Goal: Find specific page/section: Find specific page/section

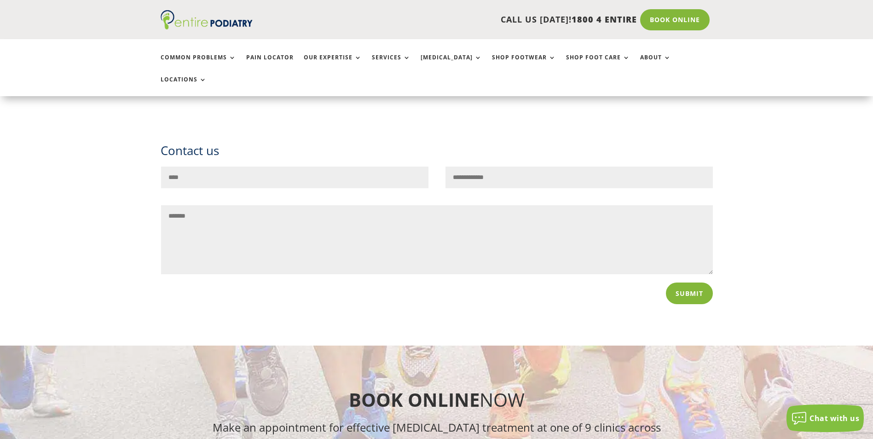
scroll to position [3503, 0]
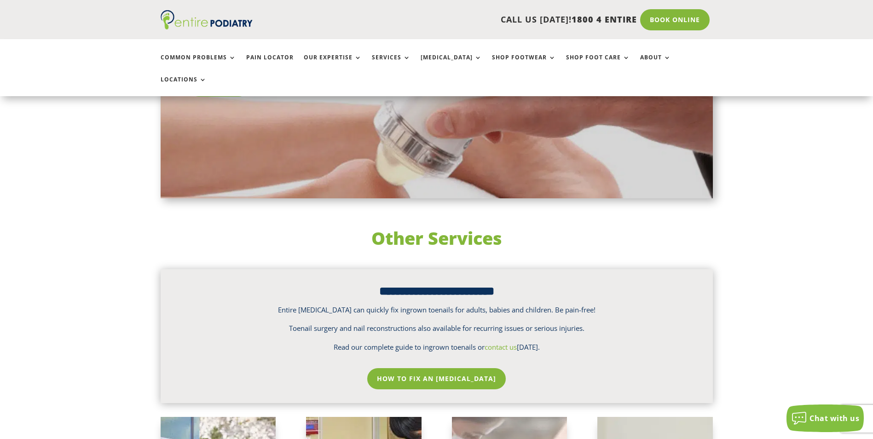
scroll to position [4321, 0]
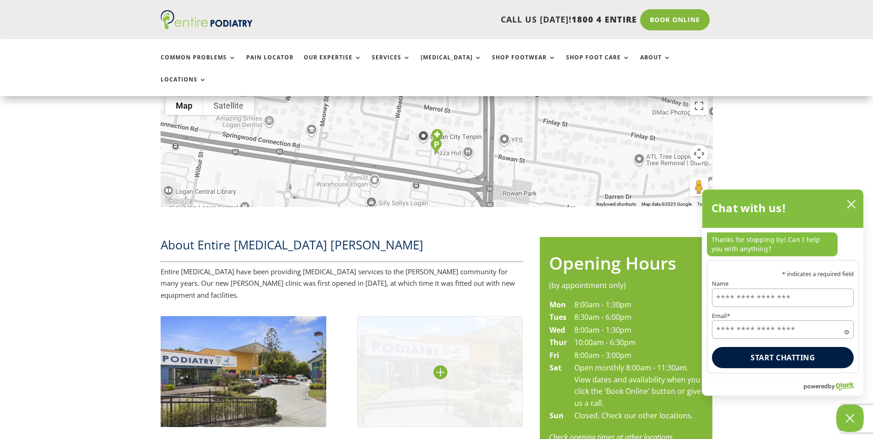
click at [413, 356] on img at bounding box center [440, 371] width 166 height 110
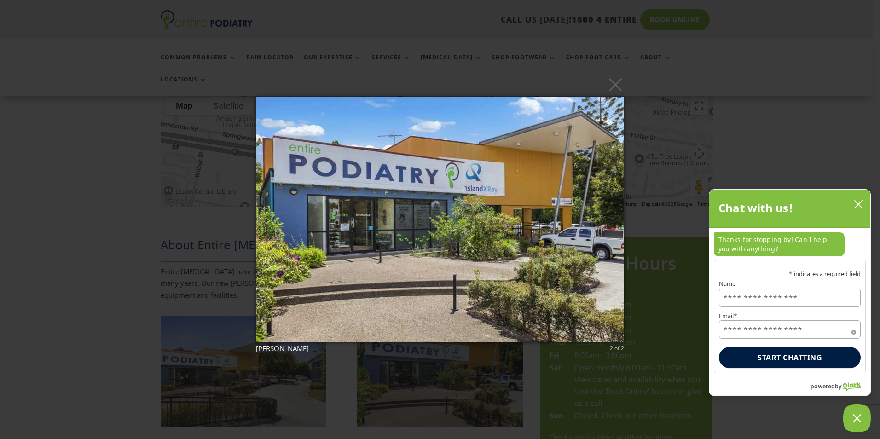
click at [859, 209] on icon "close chatbox" at bounding box center [857, 204] width 9 height 9
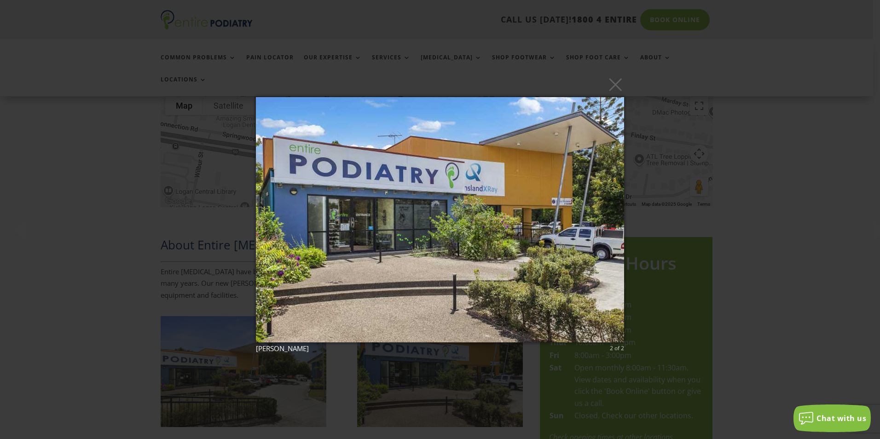
click at [150, 1] on div "× [PERSON_NAME] 2 of 2 Loading..." at bounding box center [440, 219] width 880 height 439
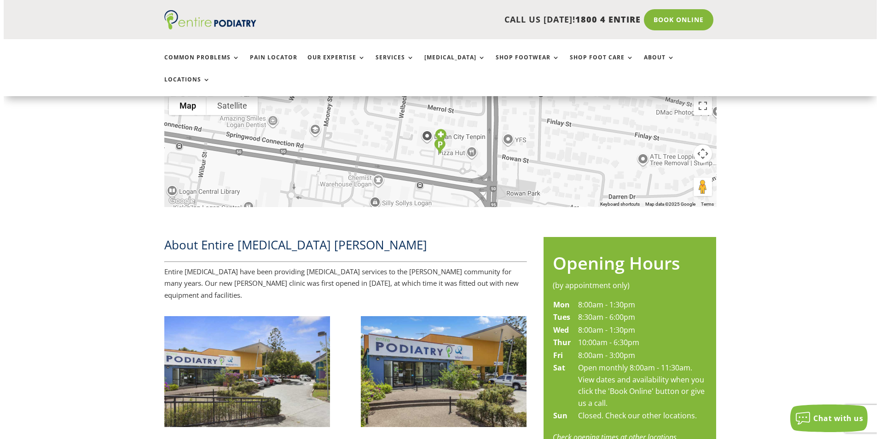
scroll to position [267, 0]
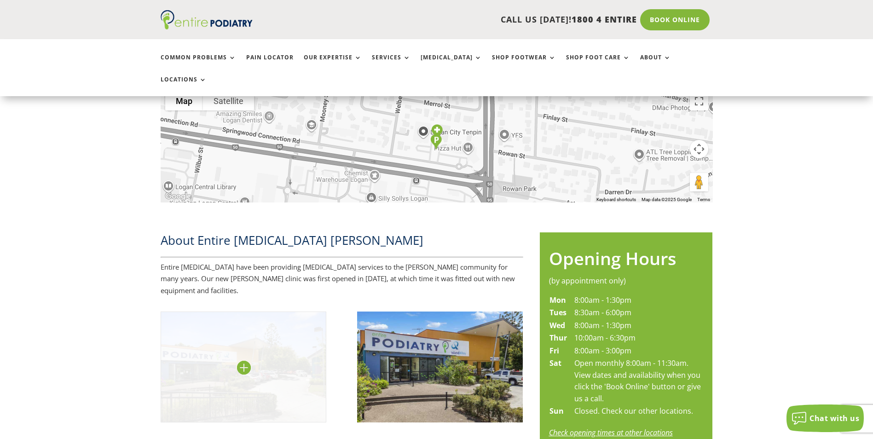
click at [237, 332] on img at bounding box center [244, 366] width 166 height 110
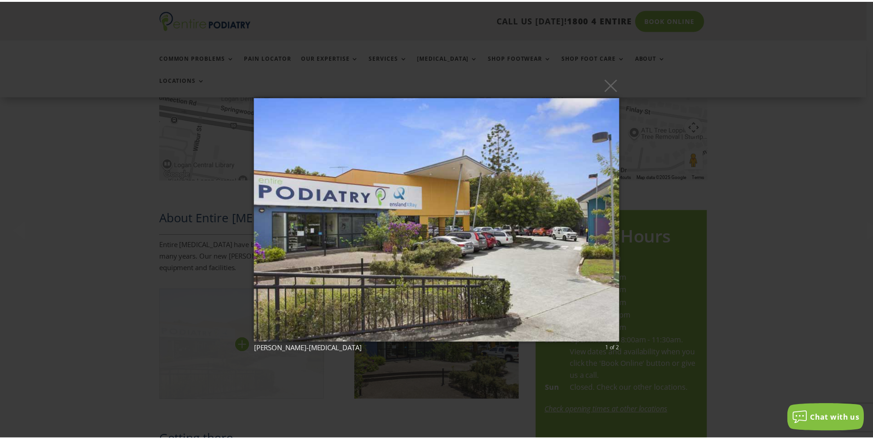
scroll to position [290, 0]
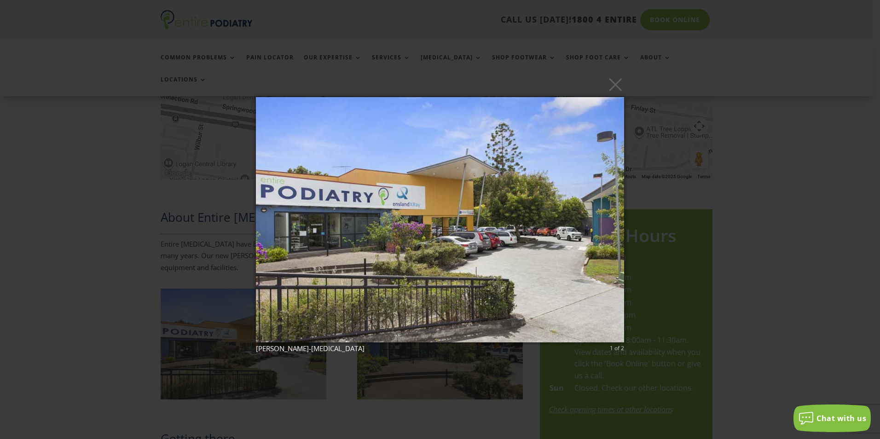
click at [170, 328] on div "× [PERSON_NAME]-[MEDICAL_DATA] 1 of 2 Loading..." at bounding box center [440, 219] width 880 height 439
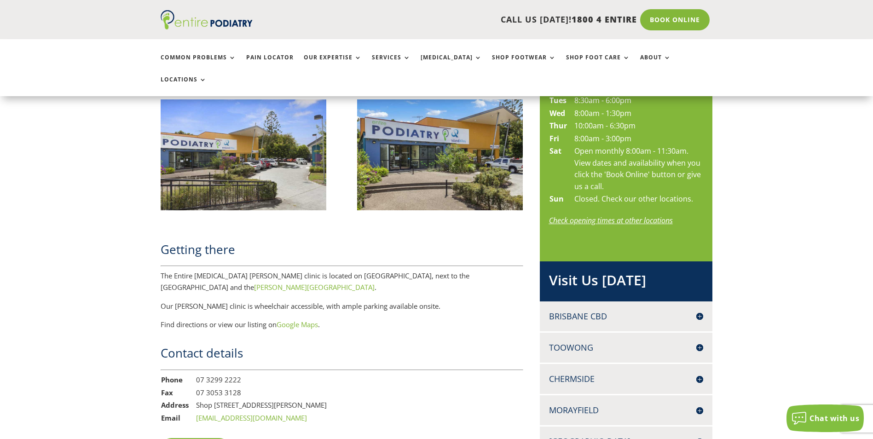
scroll to position [0, 0]
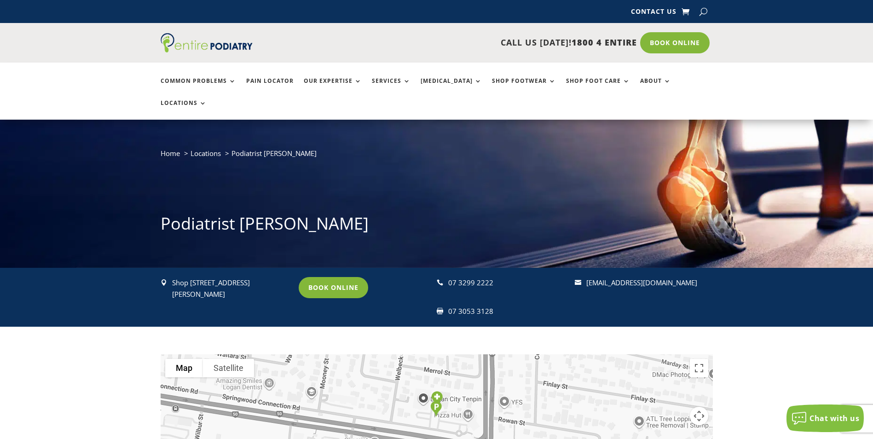
click at [198, 359] on button "Map" at bounding box center [184, 368] width 38 height 18
click at [7, 0] on div "Contact Us Contact Us" at bounding box center [436, 11] width 873 height 23
